Goal: Find specific page/section: Find specific page/section

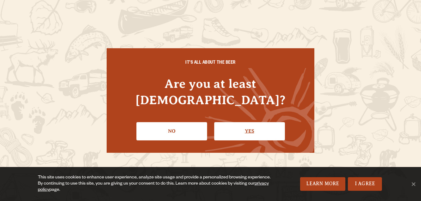
click at [242, 122] on link "Yes" at bounding box center [249, 131] width 71 height 18
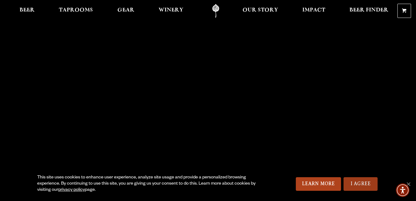
click at [361, 184] on link "I Agree" at bounding box center [361, 185] width 34 height 14
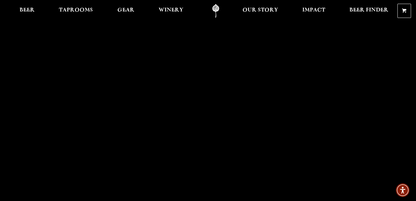
scroll to position [23, 0]
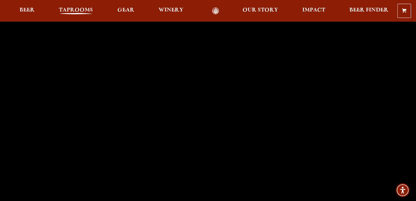
click at [68, 11] on span "Taprooms" at bounding box center [76, 10] width 34 height 5
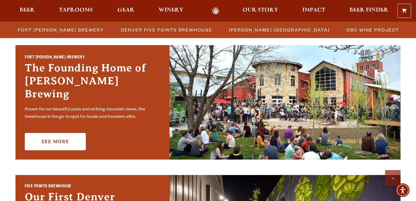
scroll to position [198, 0]
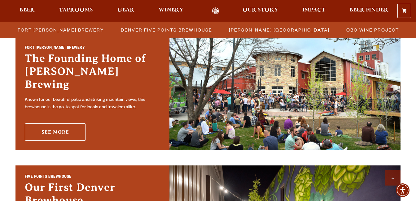
click at [62, 127] on link "See More" at bounding box center [55, 132] width 61 height 17
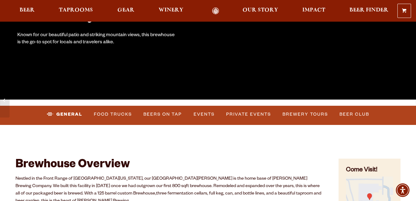
scroll to position [168, 0]
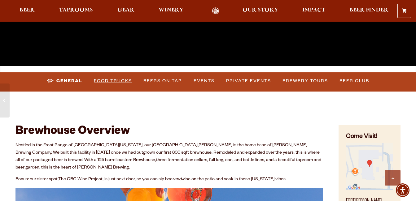
click at [118, 82] on link "Food Trucks" at bounding box center [112, 81] width 43 height 14
click at [113, 80] on link "Food Trucks" at bounding box center [108, 81] width 54 height 14
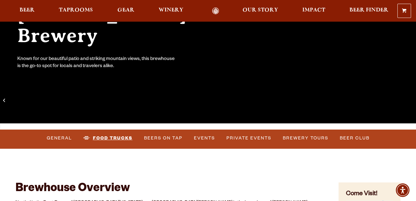
scroll to position [0, 0]
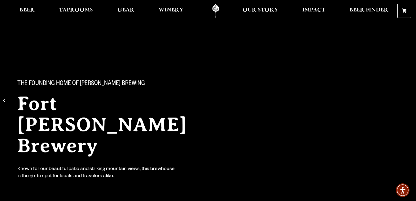
click at [267, 117] on div "The Founding Home of [PERSON_NAME] Brewing [GEOGRAPHIC_DATA][PERSON_NAME] Known…" at bounding box center [208, 125] width 416 height 130
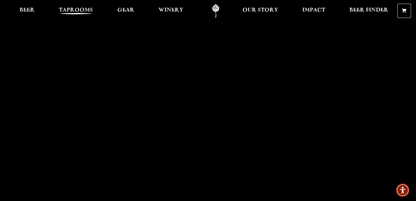
click at [81, 10] on span "Taprooms" at bounding box center [76, 10] width 34 height 5
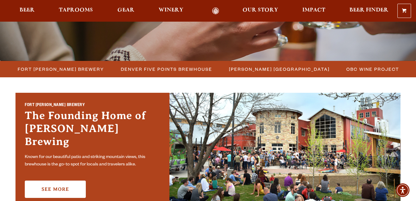
scroll to position [145, 0]
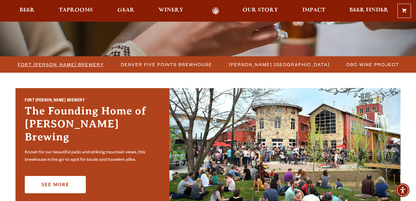
click at [80, 68] on span "Fort [PERSON_NAME] Brewery" at bounding box center [61, 64] width 86 height 9
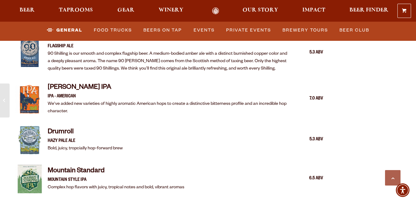
scroll to position [752, 0]
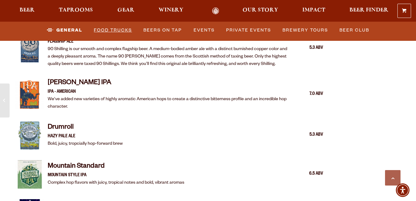
click at [101, 32] on link "Food Trucks" at bounding box center [112, 30] width 43 height 14
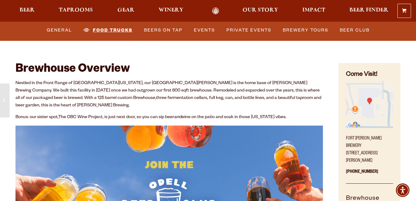
scroll to position [0, 0]
